Goal: Find specific page/section: Find specific page/section

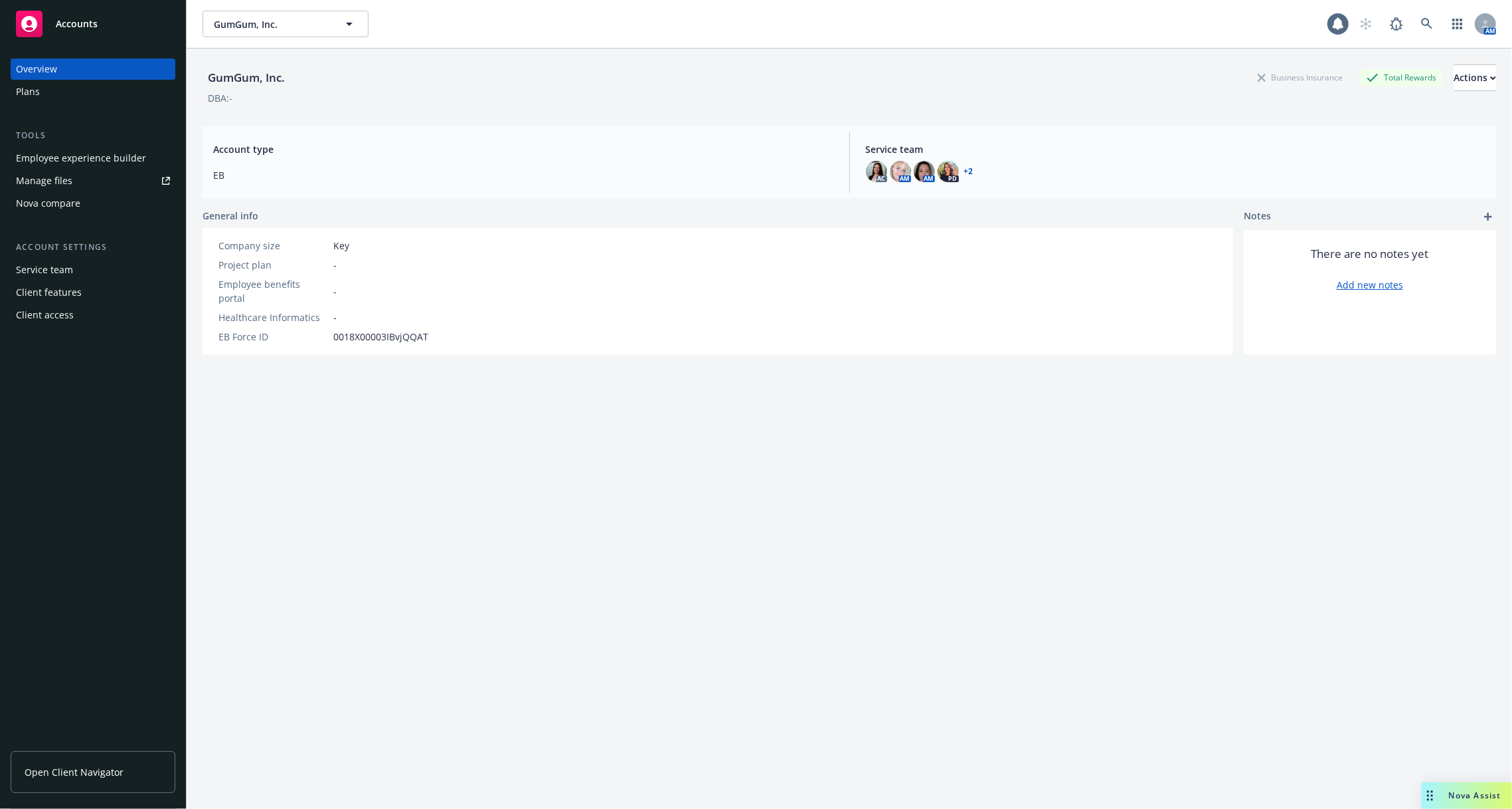
click at [994, 548] on div "GumGum, Inc. Business Insurance Total Rewards Actions DBA: - Account type EB Se…" at bounding box center [849, 444] width 1293 height 792
